Goal: Task Accomplishment & Management: Complete application form

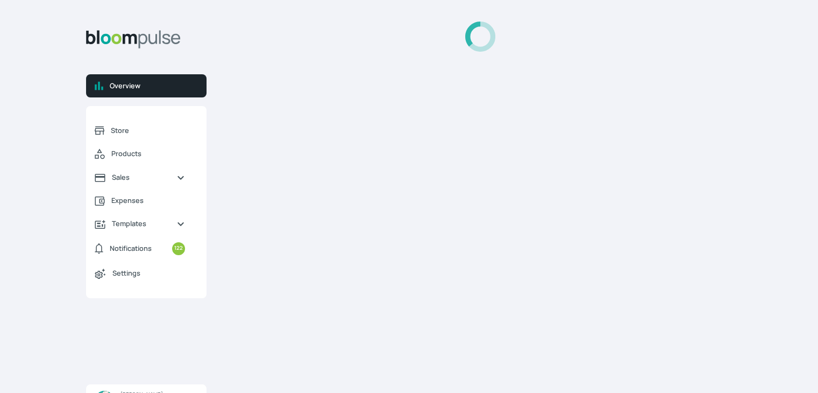
select select "2025"
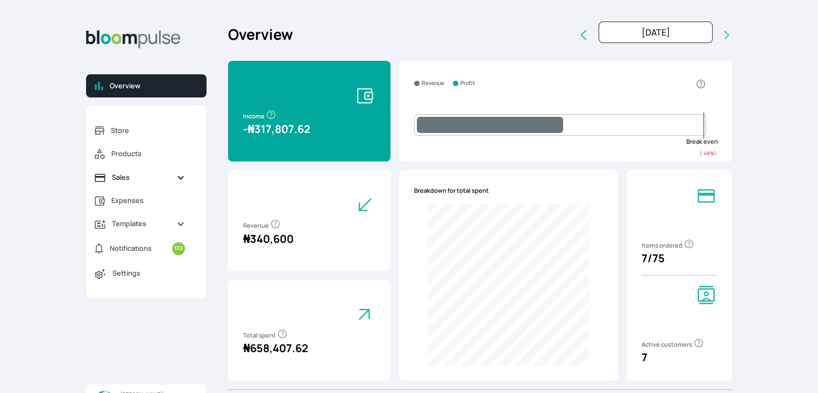
click at [125, 176] on span "Sales" at bounding box center [140, 177] width 56 height 10
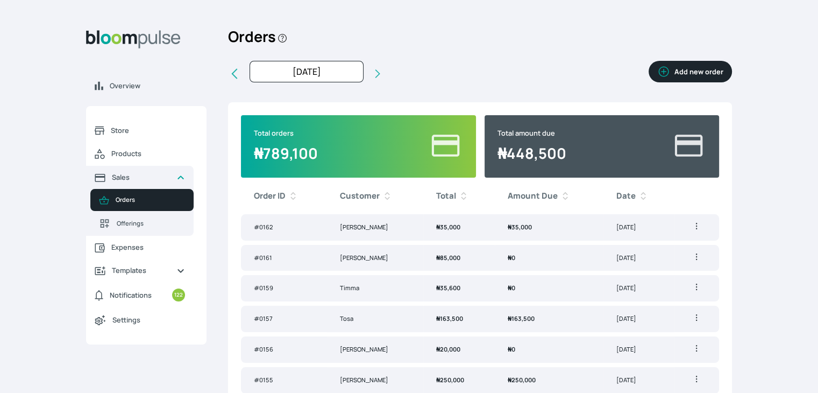
click at [709, 69] on button "Add new order" at bounding box center [690, 72] width 83 height 22
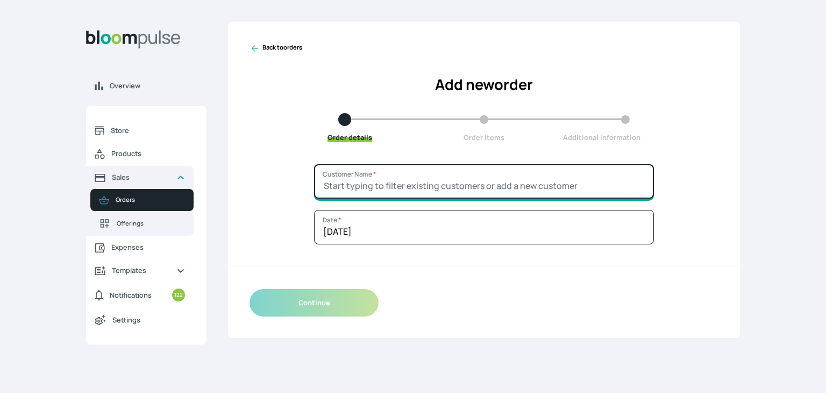
click at [466, 174] on input "Customer Name *" at bounding box center [484, 181] width 340 height 34
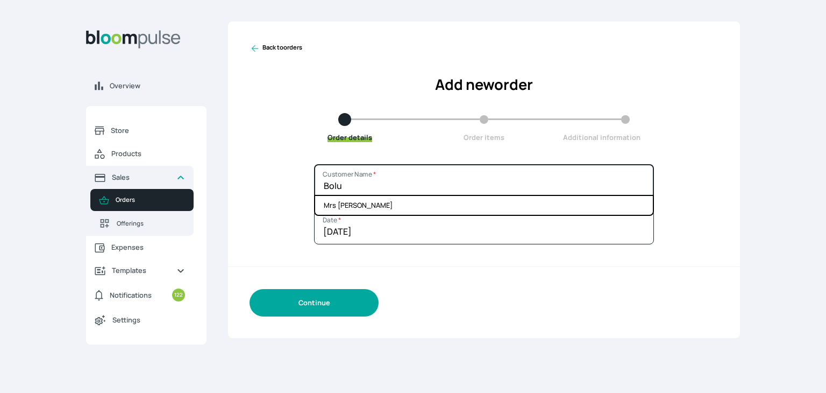
type input "Bolu"
click at [324, 301] on button "Continue" at bounding box center [314, 302] width 129 height 27
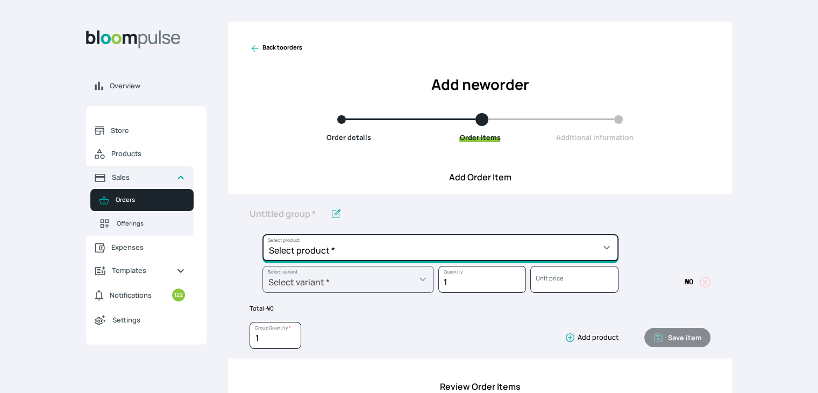
click at [344, 251] on select "Select product * Cake Decoration for 8inches High Chocolate oil based Round Cak…" at bounding box center [440, 247] width 356 height 27
select select "8df7c64b-5eaf-4a52-9c8e-2629a83ea39d"
click at [262, 234] on select "Select product * Cake Decoration for 8inches High Chocolate oil based Round Cak…" at bounding box center [440, 247] width 356 height 27
type input "Geneose Sponge square Cake"
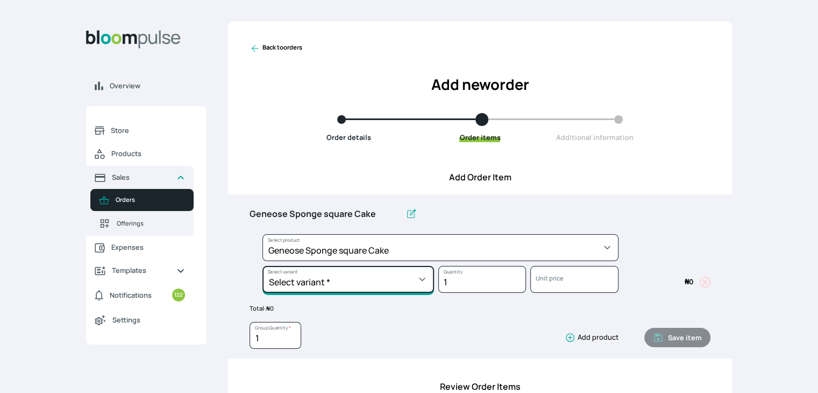
click at [407, 278] on select "Select variant * 10inches 11inches 12inches 6inches 7inches 8inches 9inches" at bounding box center [348, 279] width 172 height 27
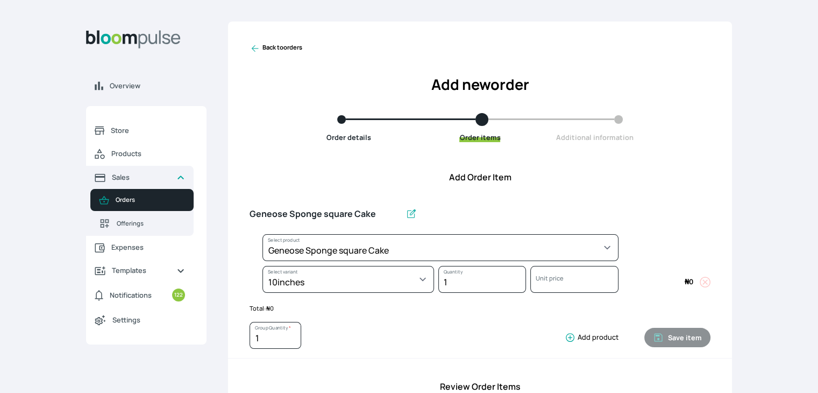
select select "8df7c64b-5eaf-4a52-9c8e-2629a83ea39d"
select select "18d64847-0033-4fd4-8afc-a4944de57e36"
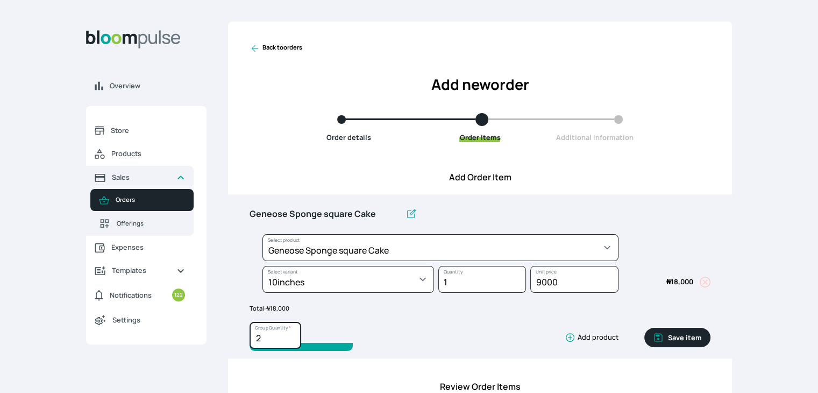
type input "2"
click at [290, 335] on input "2" at bounding box center [276, 335] width 52 height 27
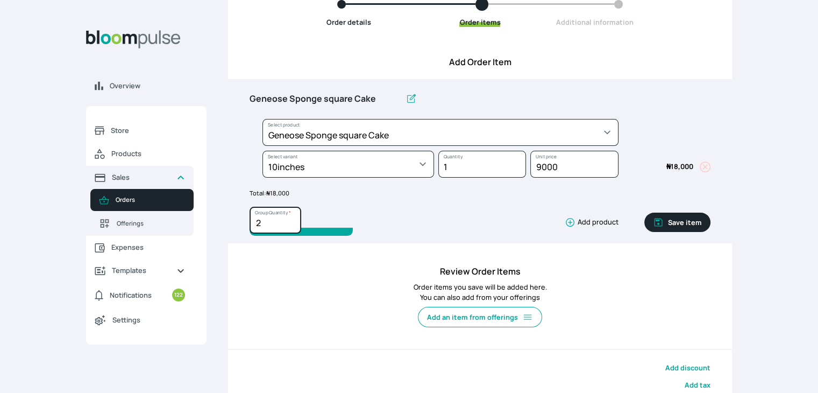
scroll to position [125, 0]
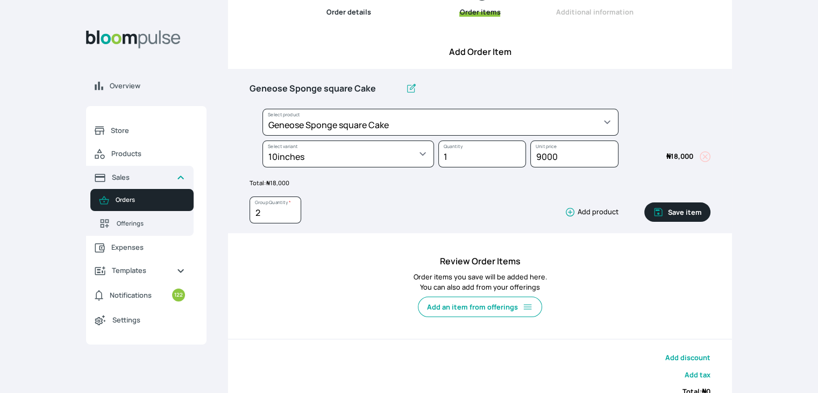
click at [680, 215] on button "Save item" at bounding box center [677, 211] width 66 height 19
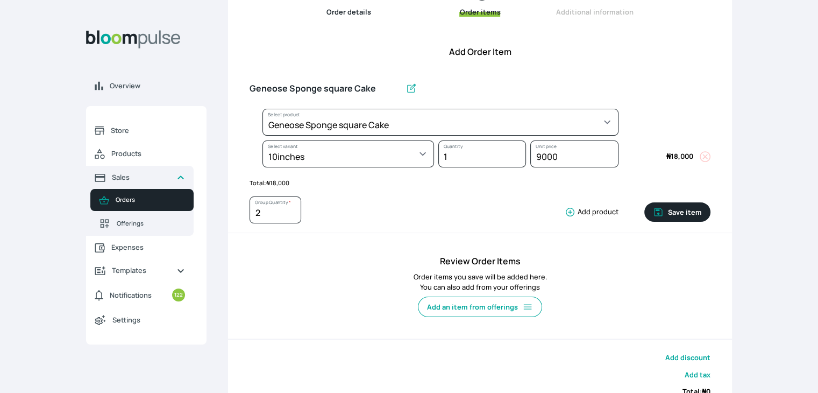
type input "1"
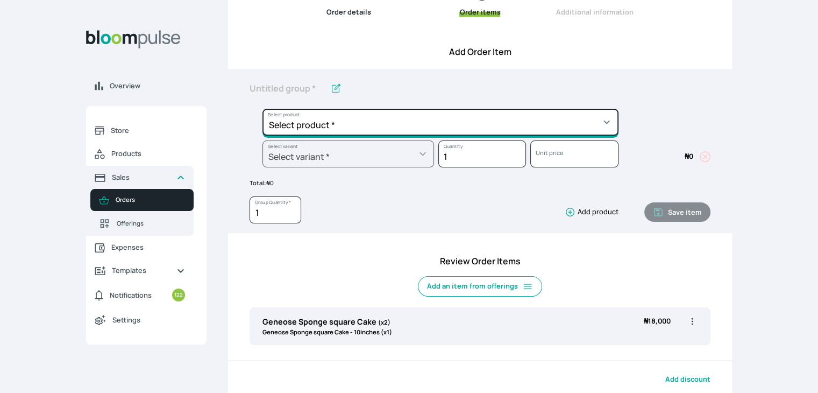
click at [412, 123] on select "Select product * Cake Decoration for 8inches High Chocolate oil based Round Cak…" at bounding box center [440, 122] width 356 height 27
select select "83f82b0c-44eb-4ac8-bd97-27faddcd7e30"
click at [262, 109] on select "Select product * Cake Decoration for 8inches High Chocolate oil based Round Cak…" at bounding box center [440, 122] width 356 height 27
type input "Whipped Cream Frosting"
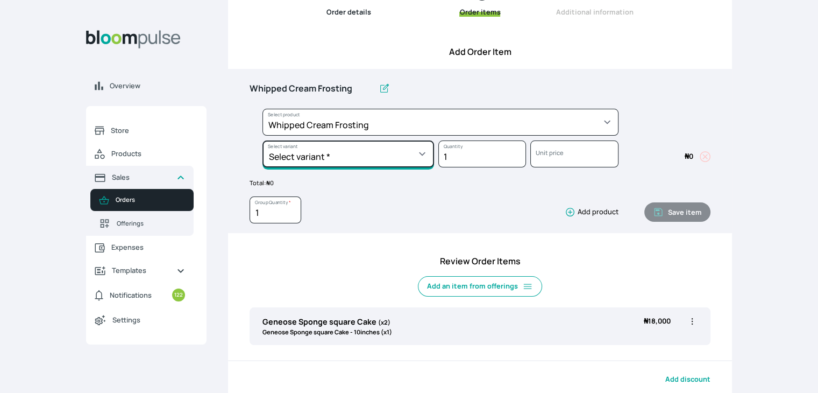
click at [357, 155] on select "Select variant * 1 cup 2 cups 3 cups 4 cups" at bounding box center [348, 153] width 172 height 27
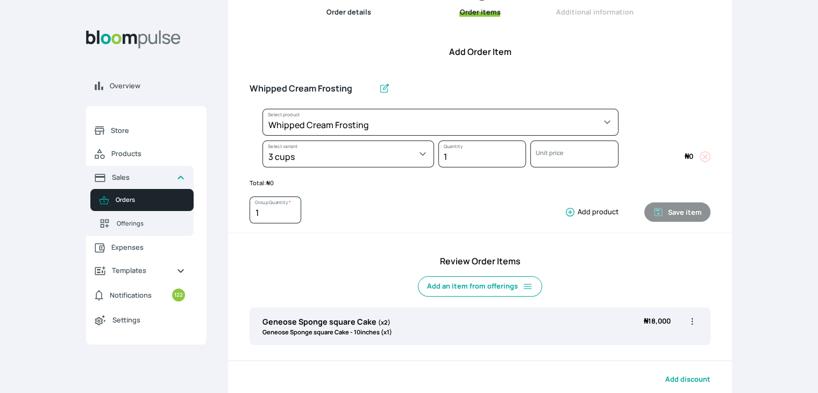
select select "83f82b0c-44eb-4ac8-bd97-27faddcd7e30"
select select "fde2ff08-7291-4fbf-b13d-84aa5027fb42"
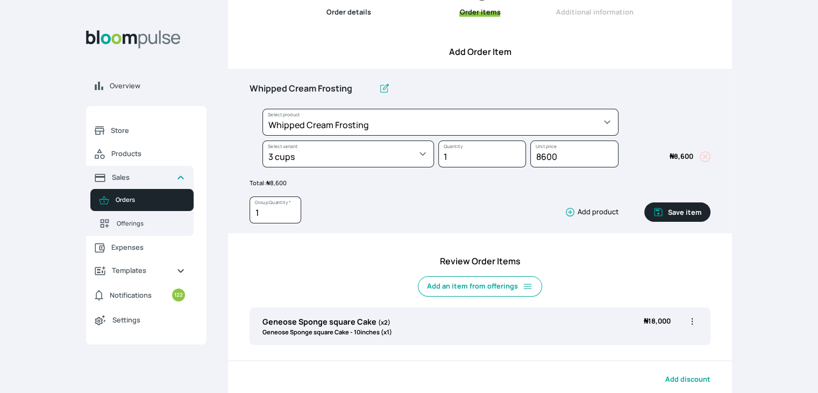
click at [690, 211] on button "Save item" at bounding box center [677, 211] width 66 height 19
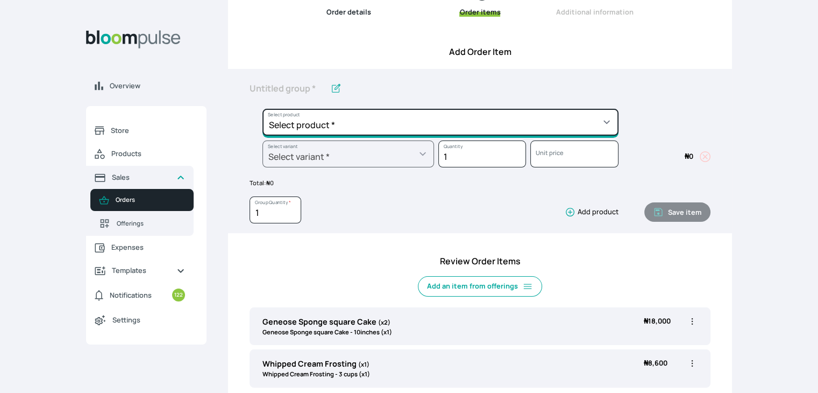
click at [538, 123] on select "Select product * Cake Decoration for 8inches High Chocolate oil based Round Cak…" at bounding box center [440, 122] width 356 height 27
select select "c7c16d97-1b50-48bc-a979-38ef4923035e"
click at [262, 109] on select "Select product * Cake Decoration for 8inches High Chocolate oil based Round Cak…" at bounding box center [440, 122] width 356 height 27
type input "Budget Friendly Whippedcream Decoration"
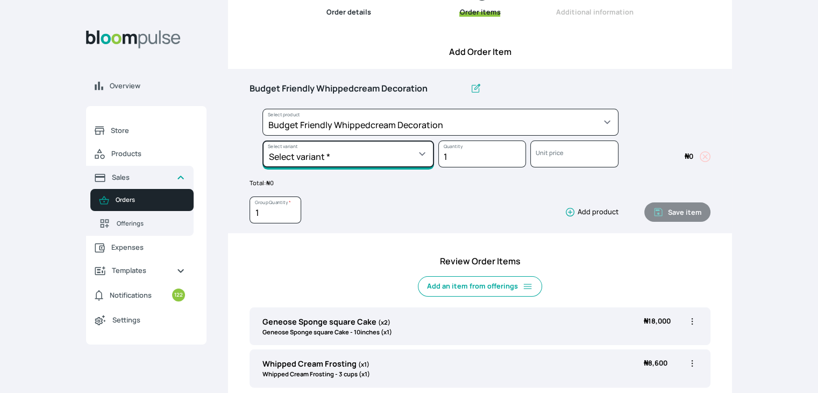
click at [388, 149] on select "Select variant * 8inches Size 6 Size 7" at bounding box center [348, 153] width 172 height 27
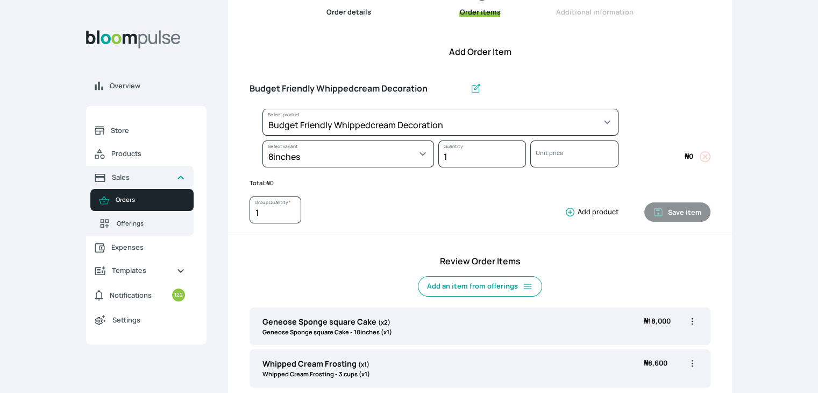
select select "c7c16d97-1b50-48bc-a979-38ef4923035e"
select select "627db35a-7fbd-4d6f-ac6d-aa1b3a347ad8"
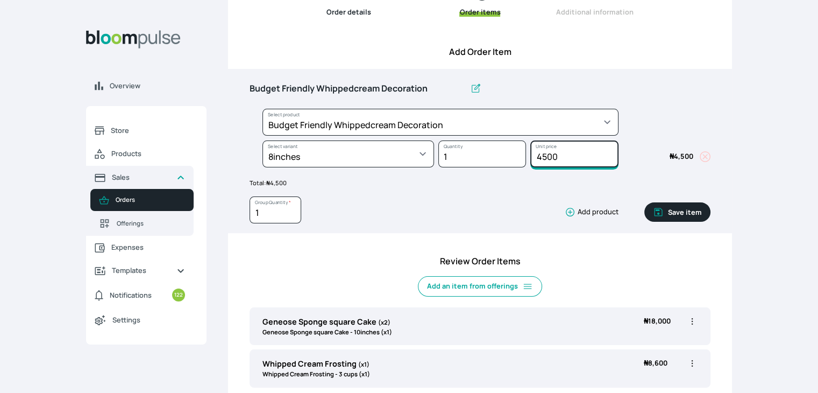
drag, startPoint x: 568, startPoint y: 156, endPoint x: 527, endPoint y: 159, distance: 41.0
click at [527, 159] on div "4500 Unit price" at bounding box center [572, 156] width 92 height 32
type input "10000"
click at [690, 215] on button "Save item" at bounding box center [677, 211] width 66 height 19
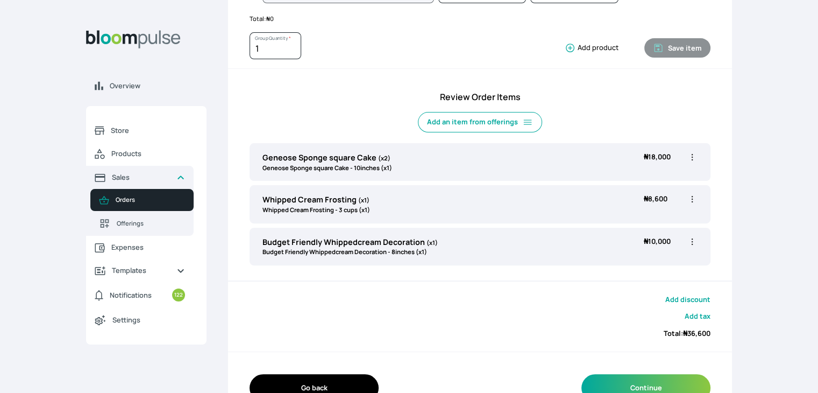
scroll to position [318, 0]
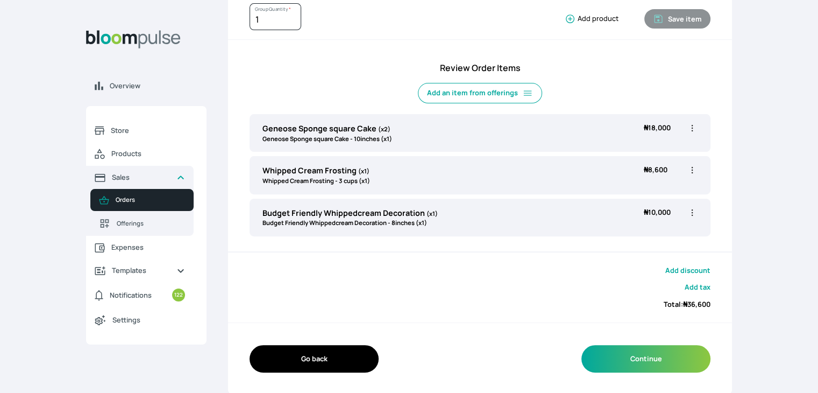
click at [693, 168] on icon "button" at bounding box center [692, 170] width 11 height 11
click at [643, 196] on span "Edit" at bounding box center [649, 192] width 77 height 11
type input "Whipped Cream Frosting"
select select "83f82b0c-44eb-4ac8-bd97-27faddcd7e30"
select select "fde2ff08-7291-4fbf-b13d-84aa5027fb42"
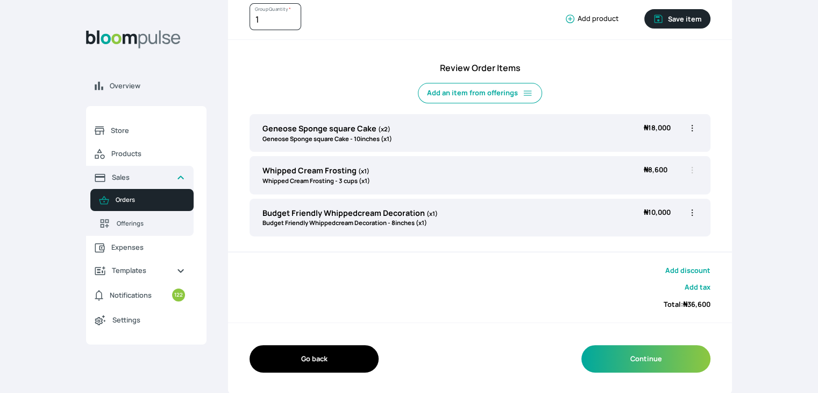
scroll to position [0, 0]
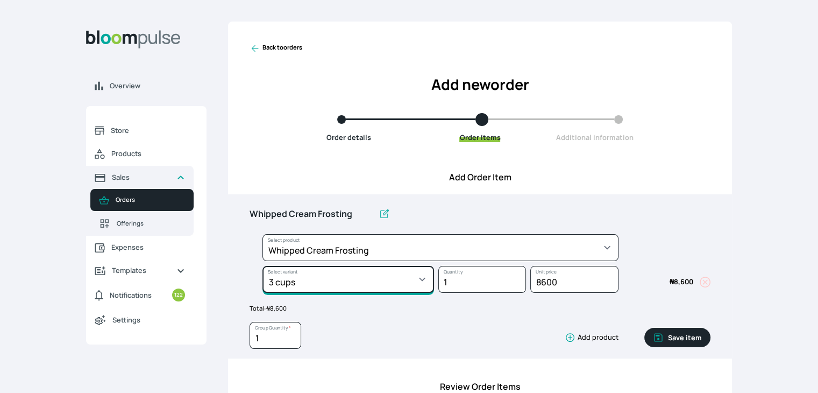
click at [413, 279] on select "Select variant * 1 cup 2 cups 3 cups 4 cups" at bounding box center [348, 279] width 172 height 27
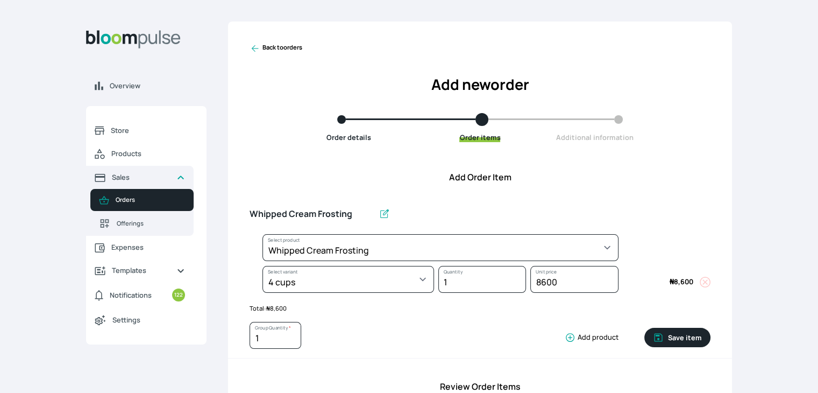
select select "83f82b0c-44eb-4ac8-bd97-27faddcd7e30"
select select "a6a87a49-a89a-4312-9700-585b22abcdb1"
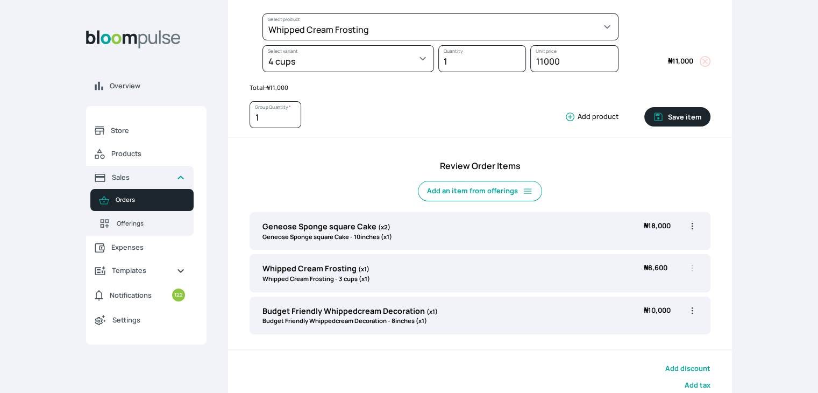
scroll to position [244, 0]
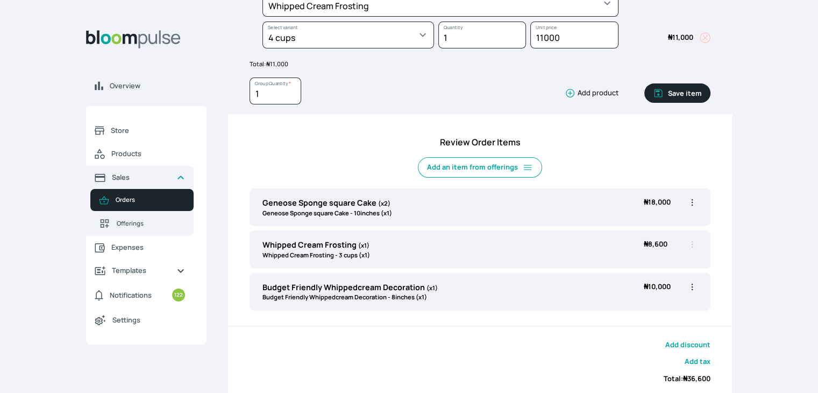
click at [697, 88] on button "Save item" at bounding box center [677, 92] width 66 height 19
